Goal: Information Seeking & Learning: Learn about a topic

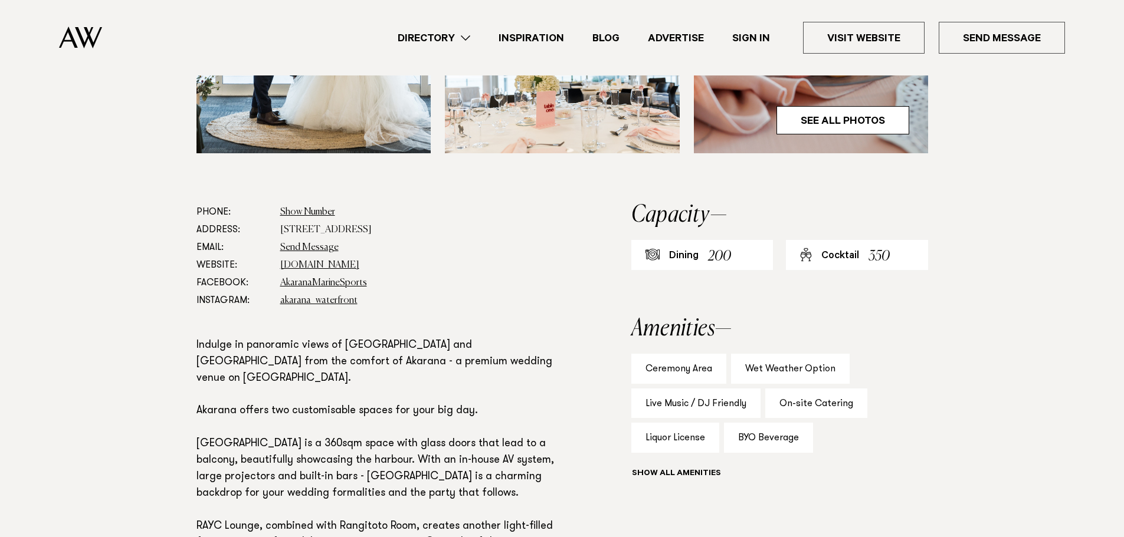
scroll to position [551, 0]
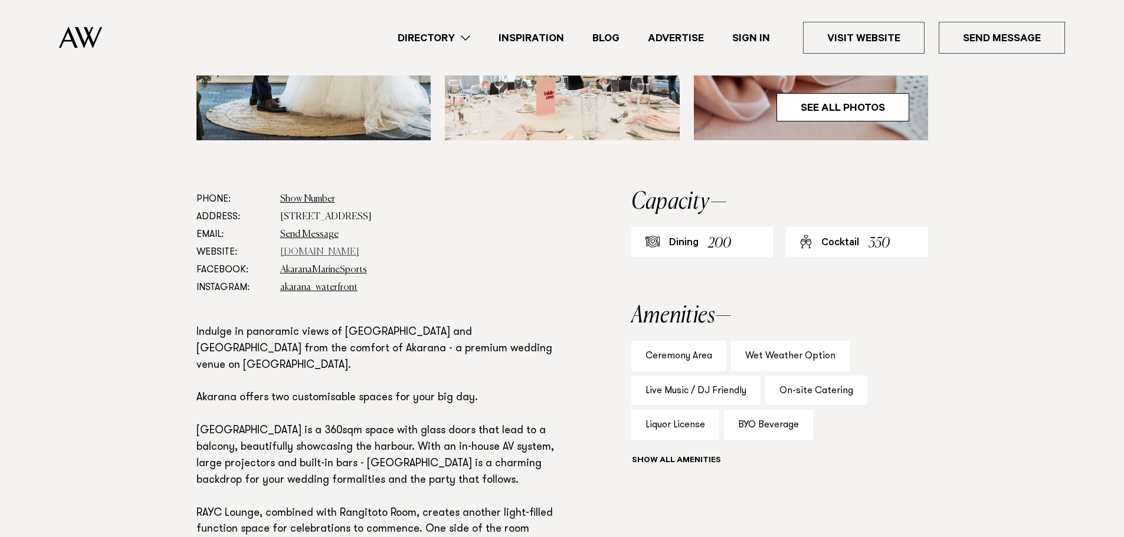
click at [319, 254] on link "[DOMAIN_NAME]" at bounding box center [319, 252] width 79 height 9
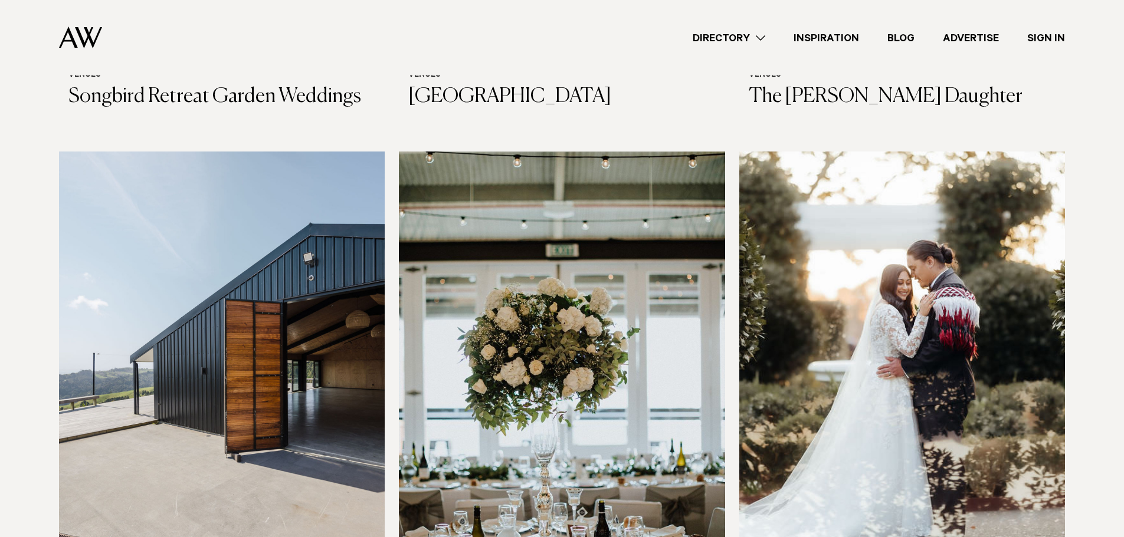
scroll to position [4517, 0]
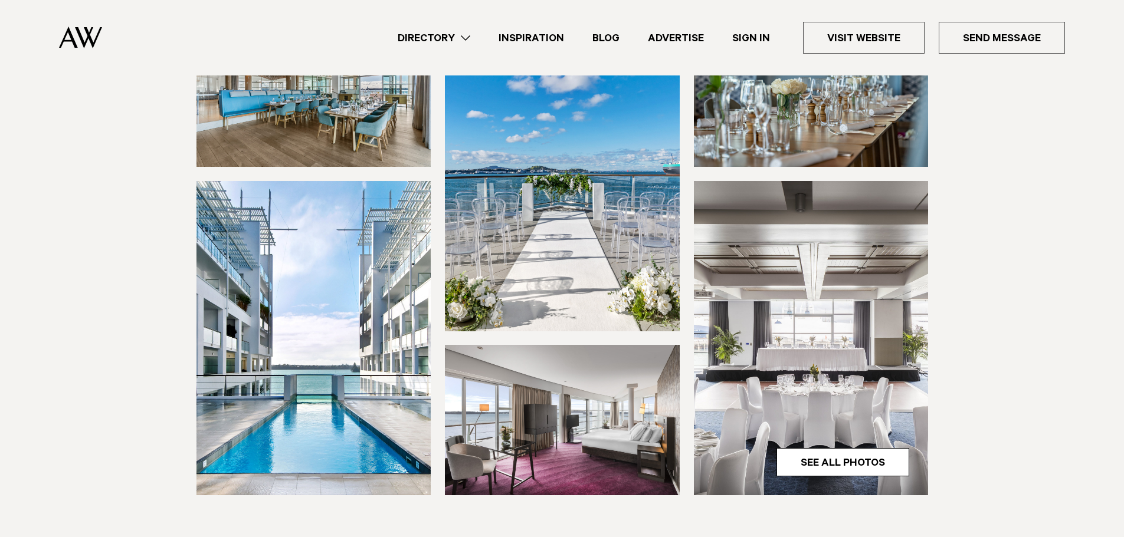
scroll to position [195, 0]
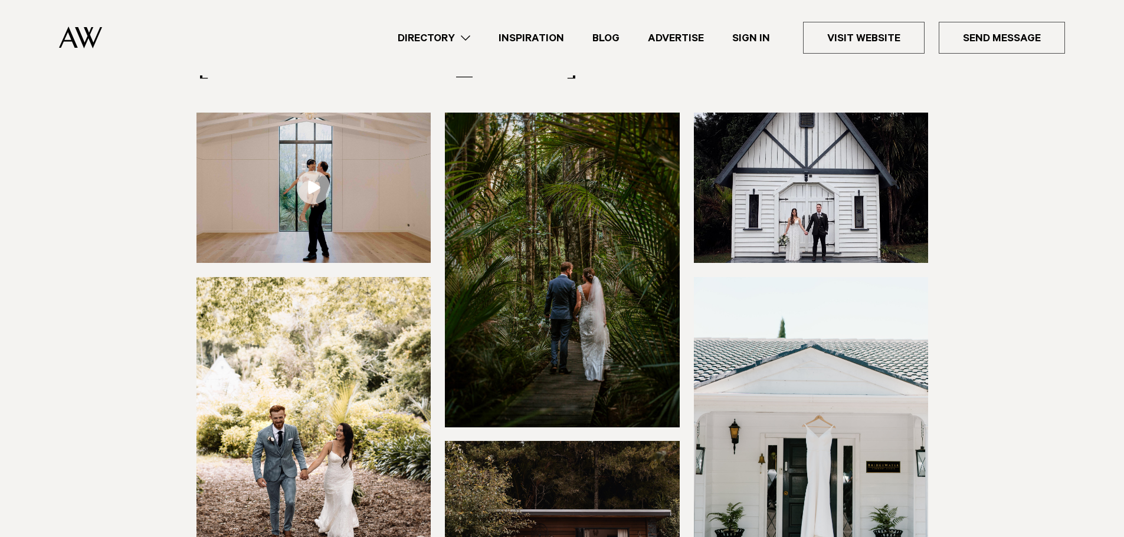
scroll to position [99, 0]
